Goal: Task Accomplishment & Management: Complete application form

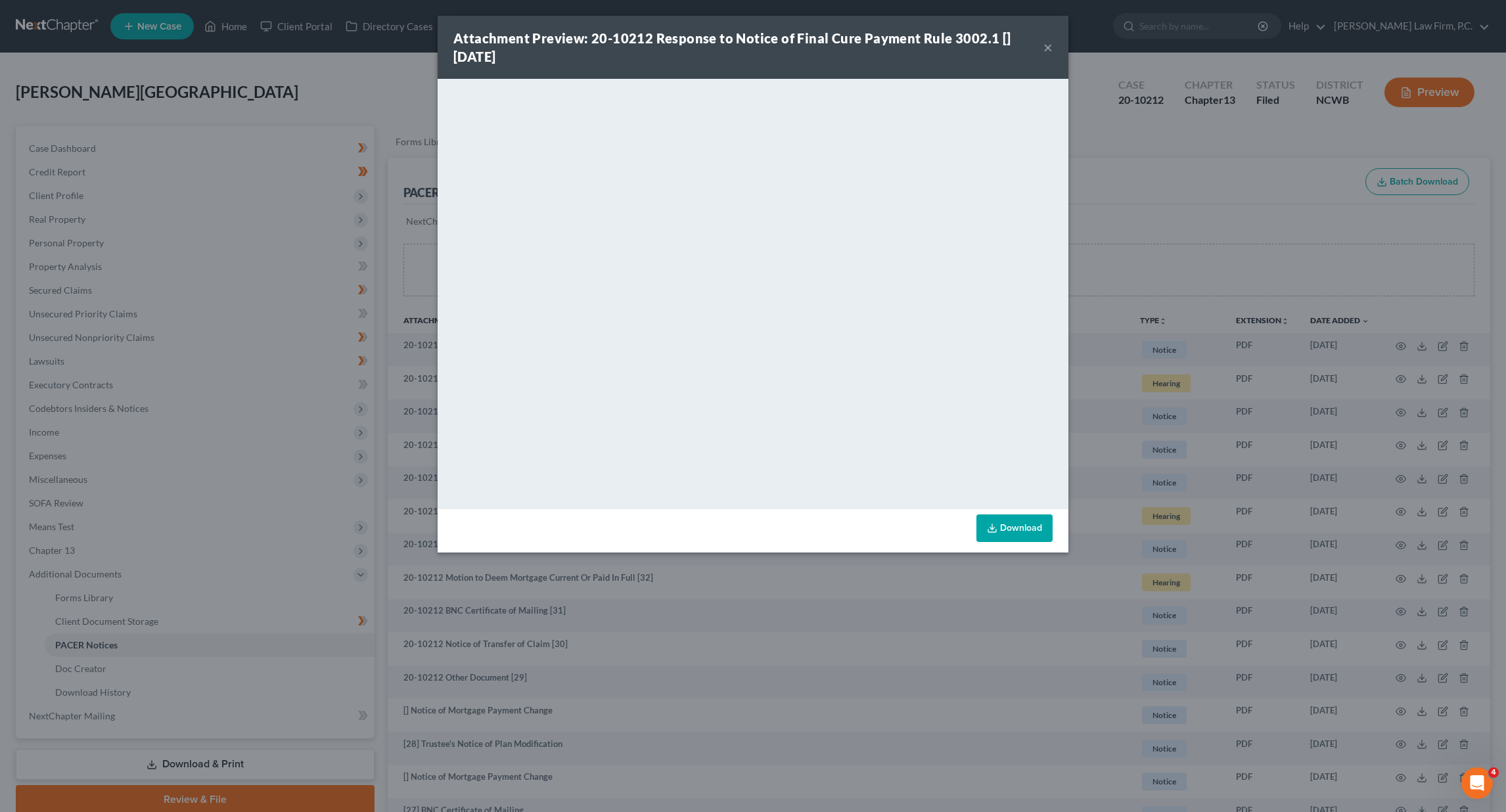
click at [326, 82] on div "Attachment Preview: 20-10212 Response to Notice of Final Cure Payment Rule 3002…" at bounding box center [753, 406] width 1506 height 812
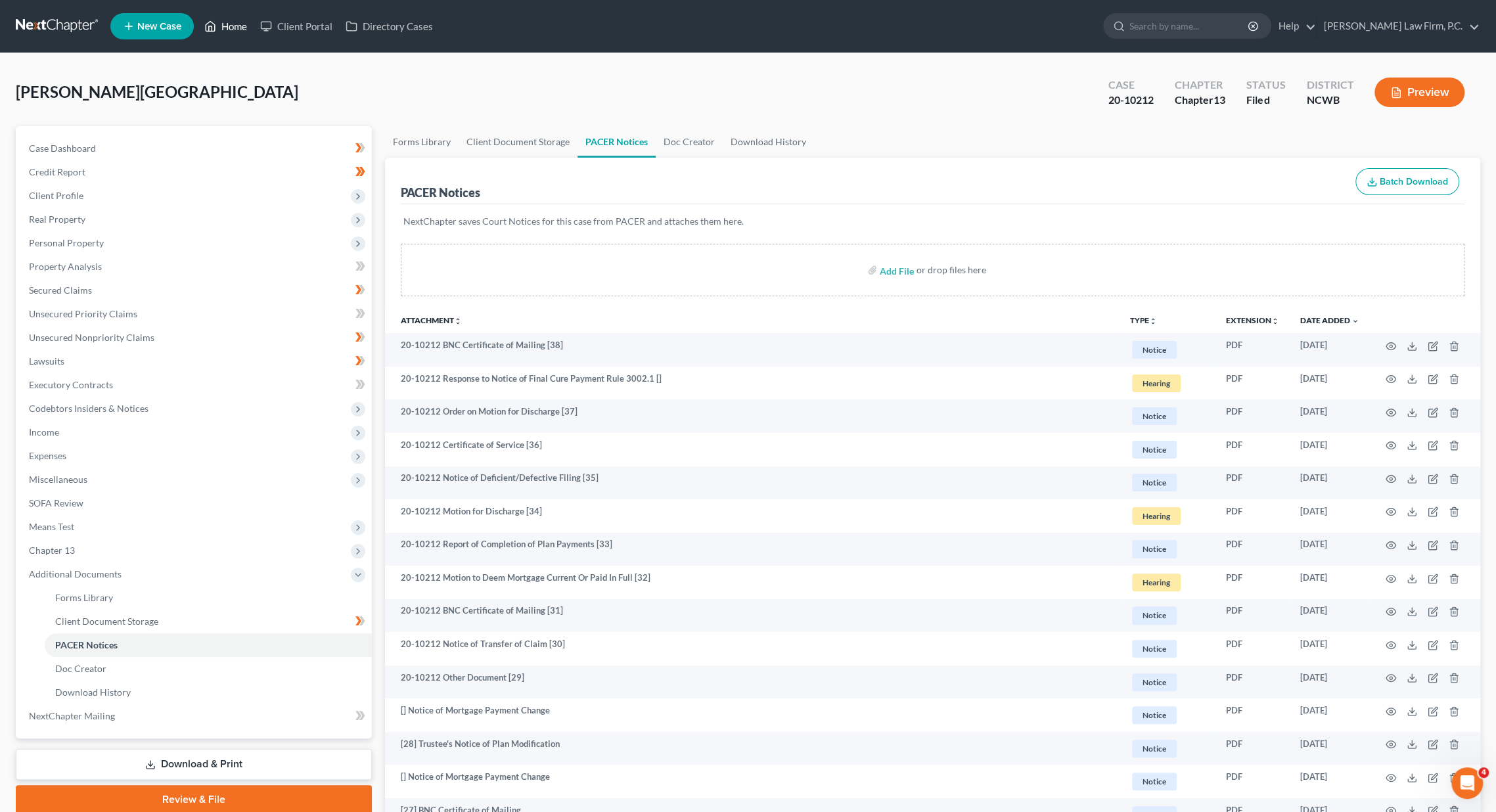
click at [231, 25] on link "Home" at bounding box center [225, 27] width 56 height 24
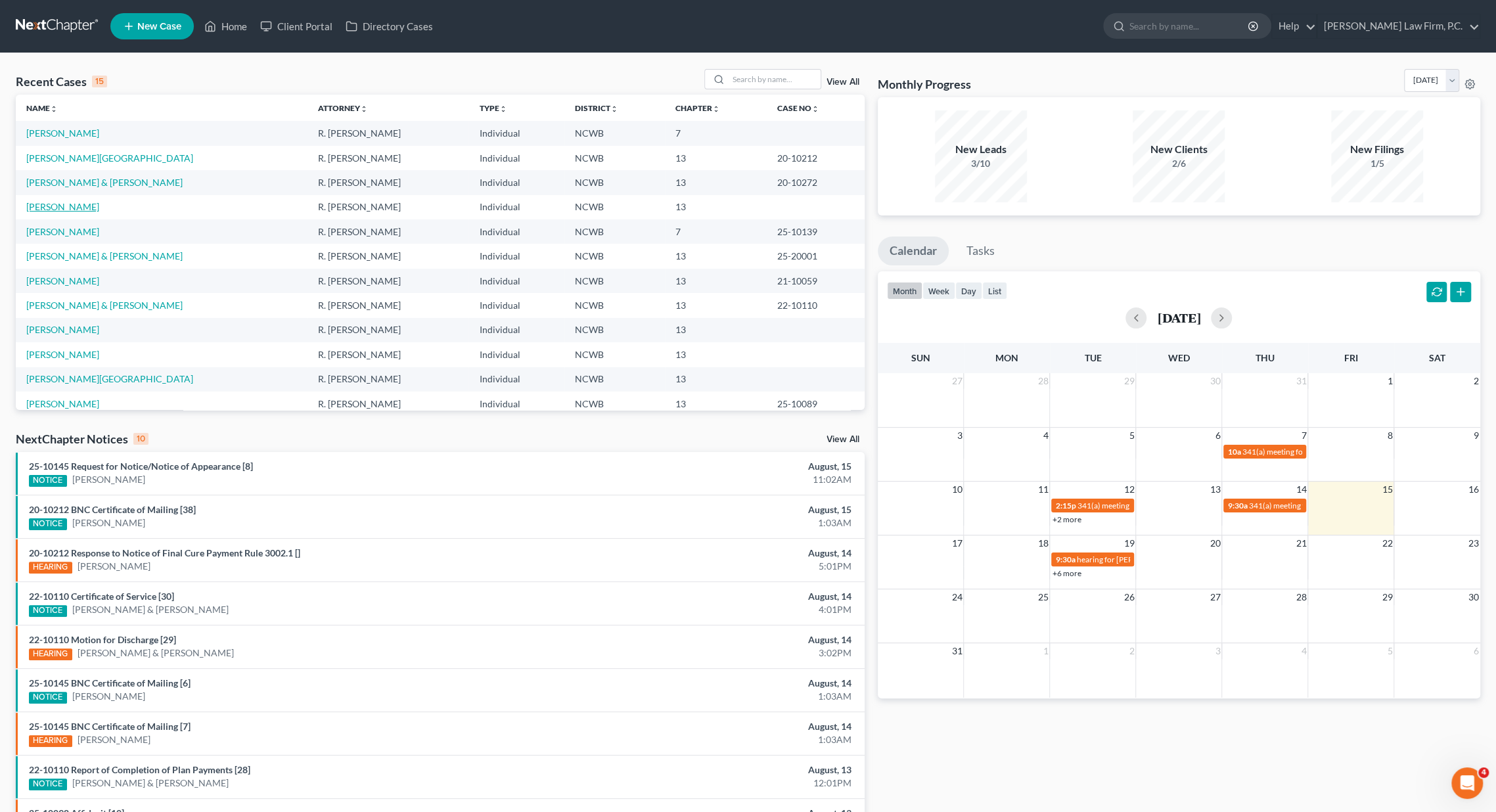
click at [51, 205] on link "[PERSON_NAME]" at bounding box center [63, 206] width 73 height 11
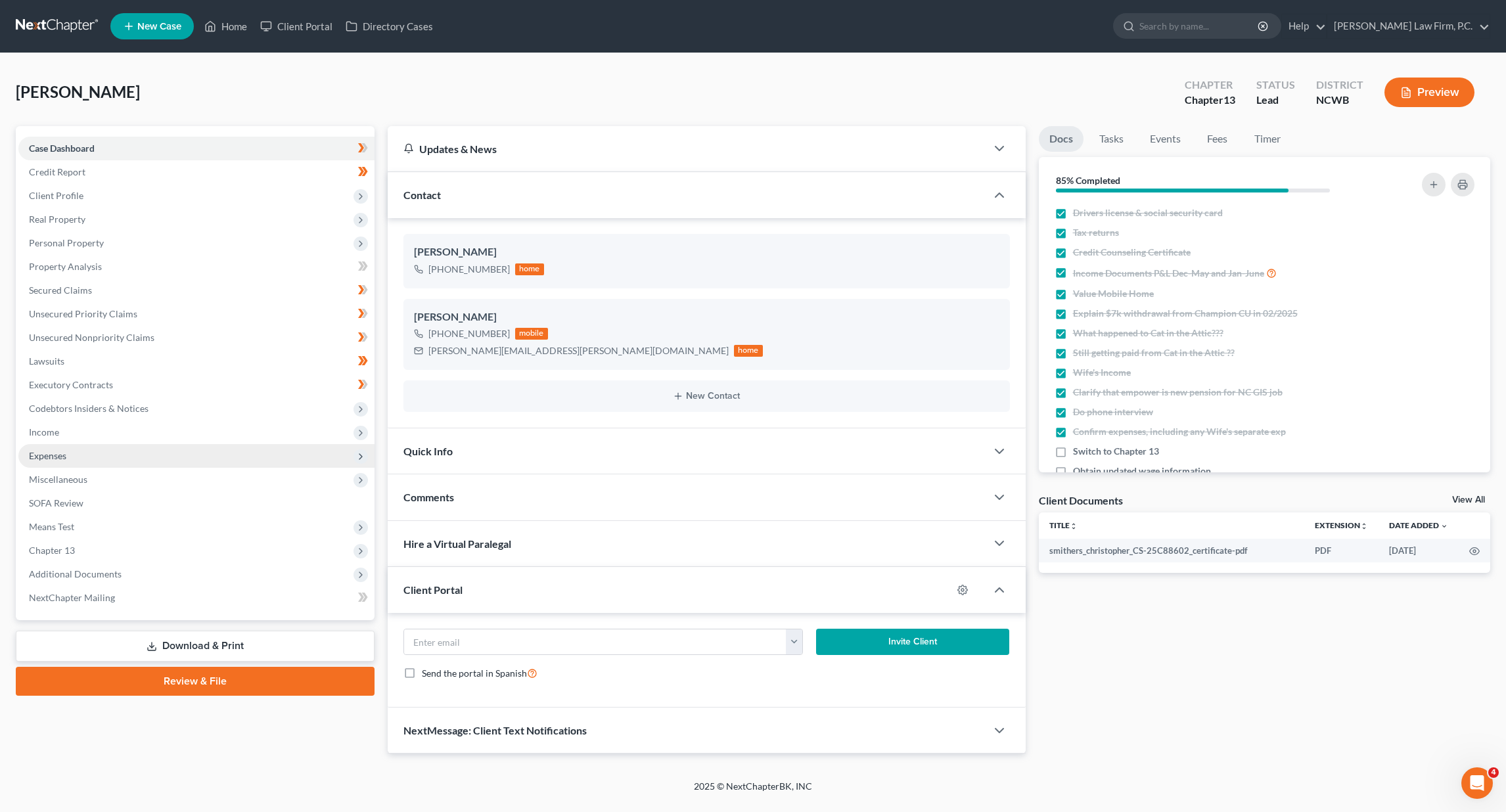
click at [38, 463] on span "Expenses" at bounding box center [196, 456] width 356 height 24
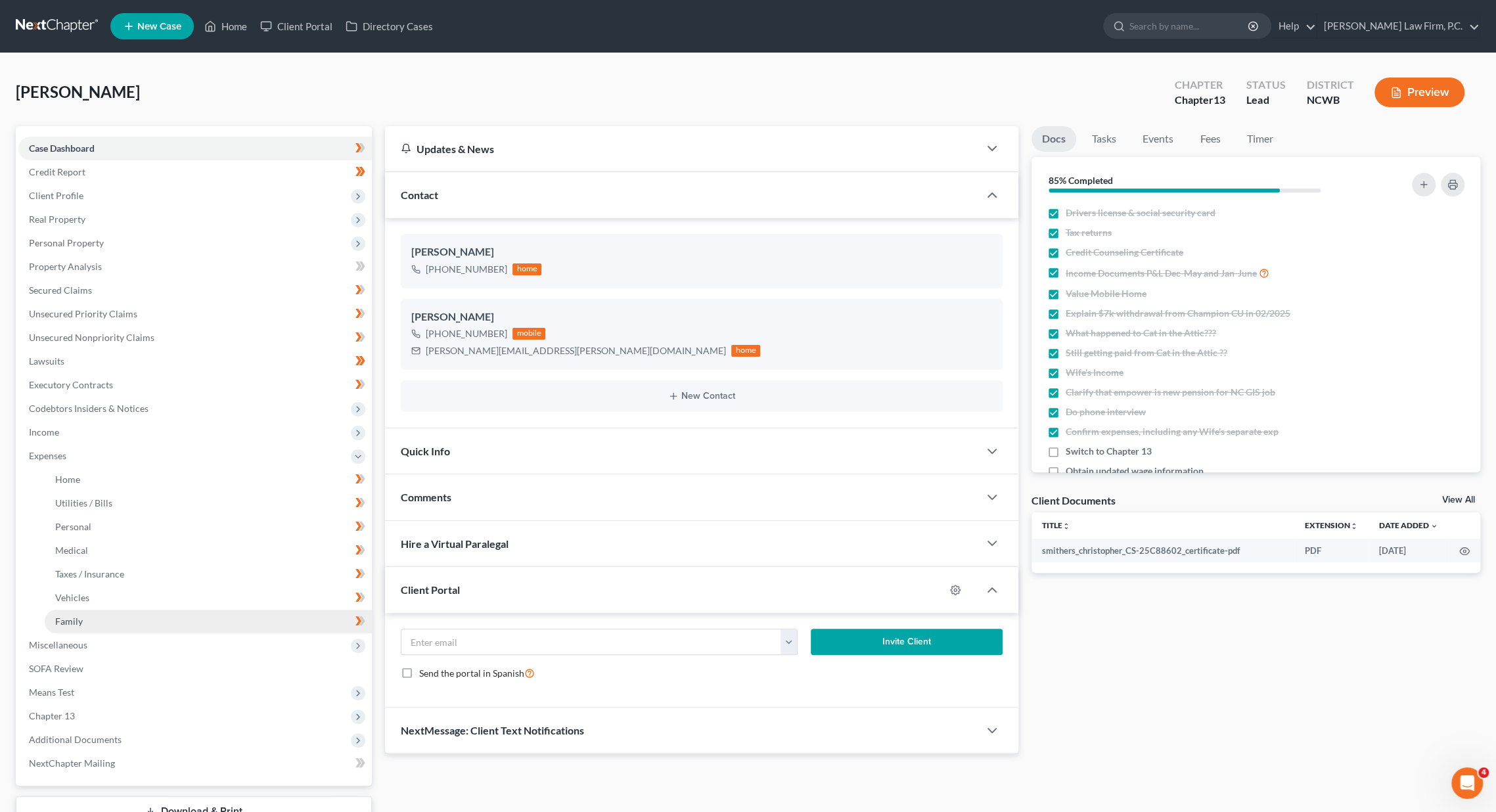
click at [73, 624] on span "Family" at bounding box center [69, 621] width 28 height 11
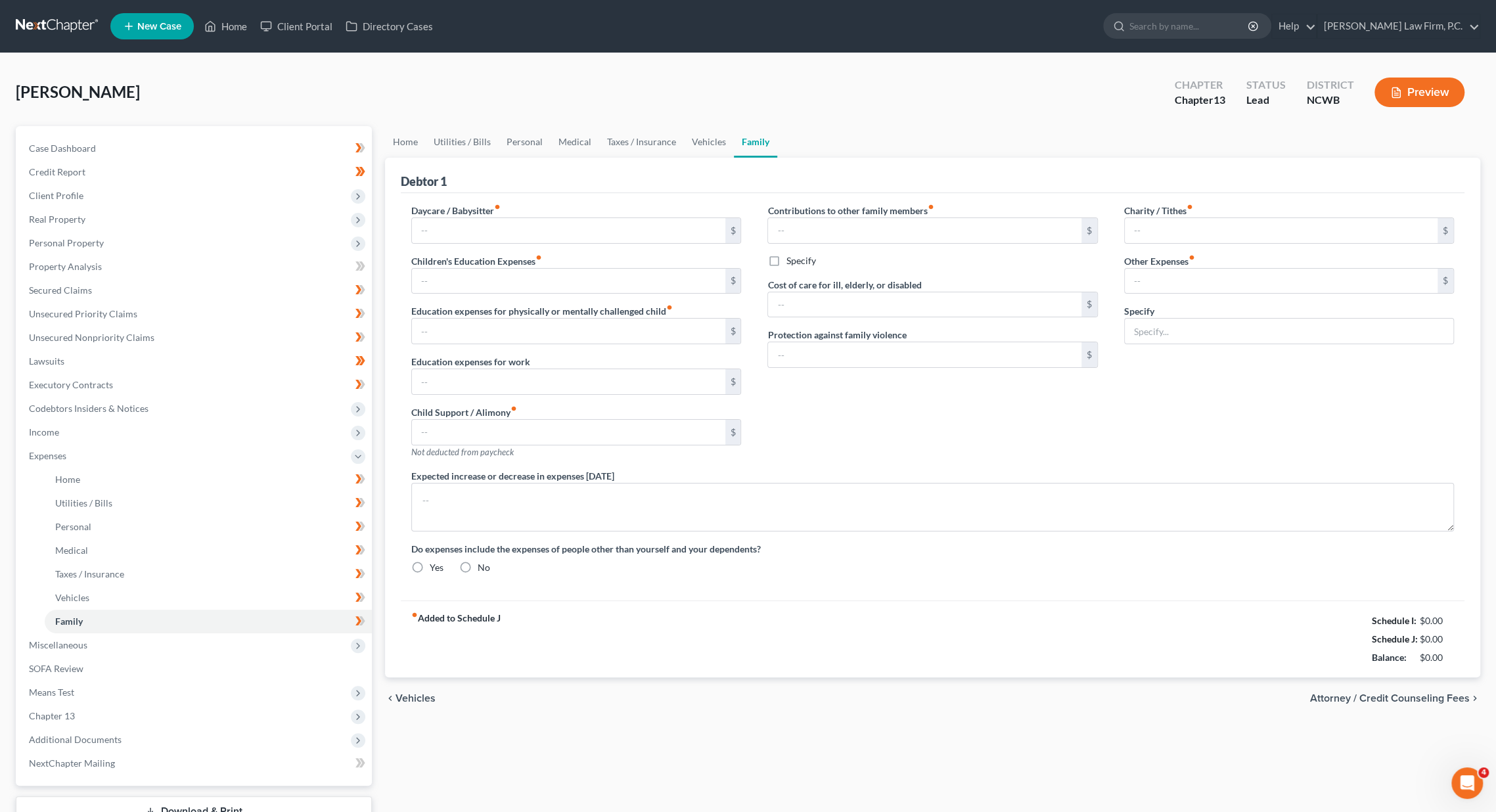
type input "0.00"
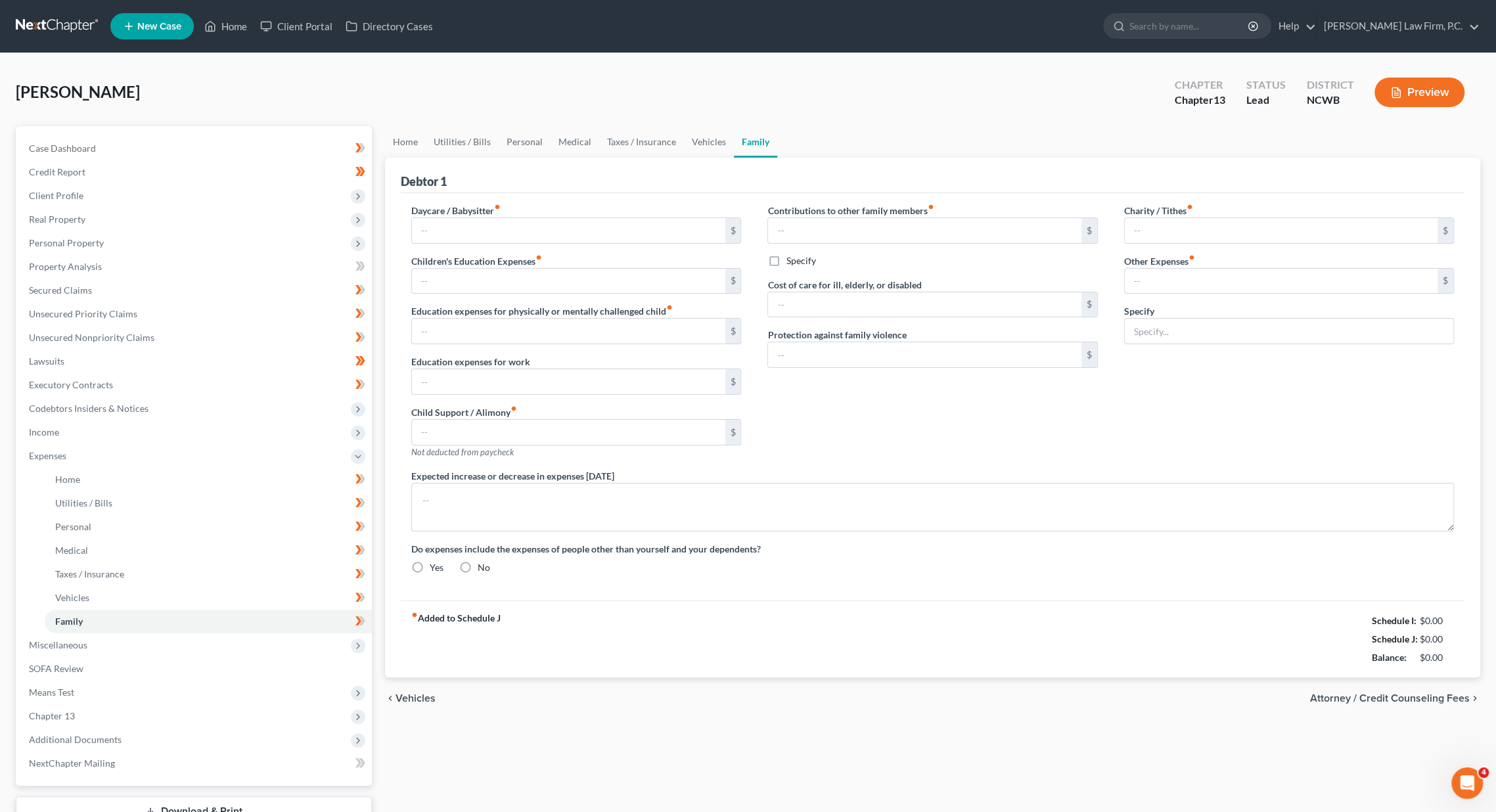
type input "0.00"
type input "25.00"
type input "50.00"
type input "Pet expenses"
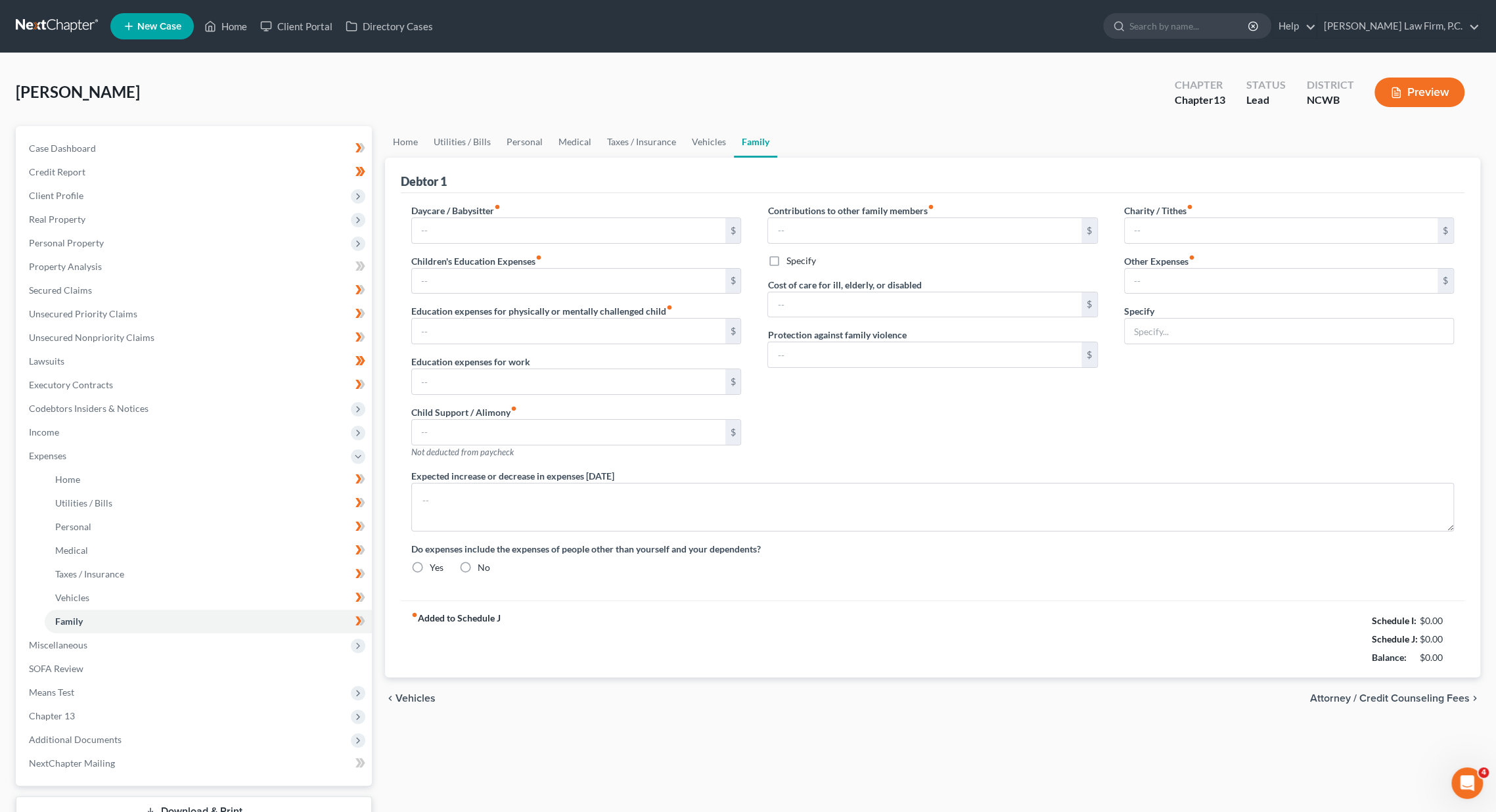
radio input "true"
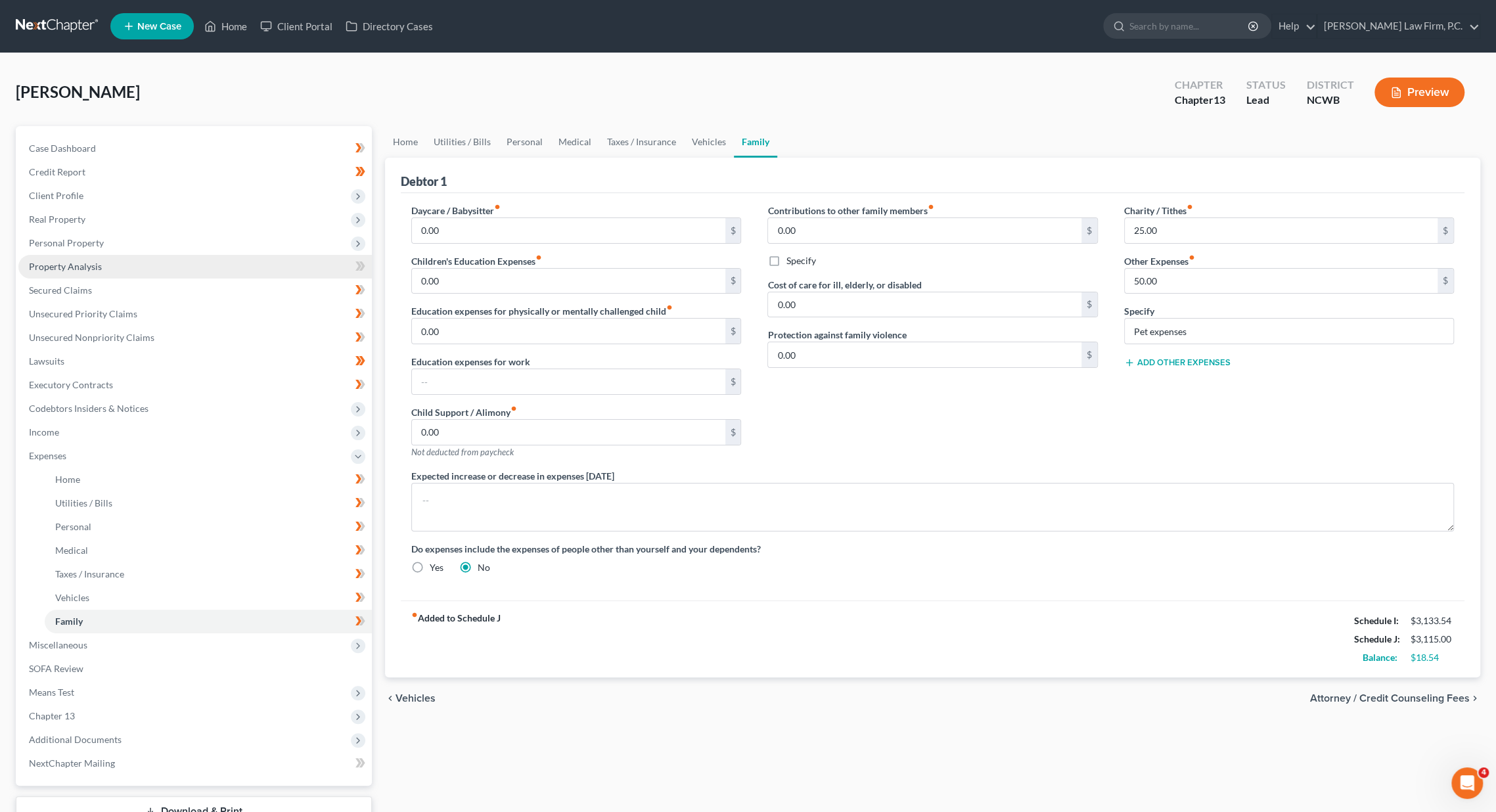
click at [71, 266] on span "Property Analysis" at bounding box center [66, 266] width 73 height 11
